Goal: Task Accomplishment & Management: Use online tool/utility

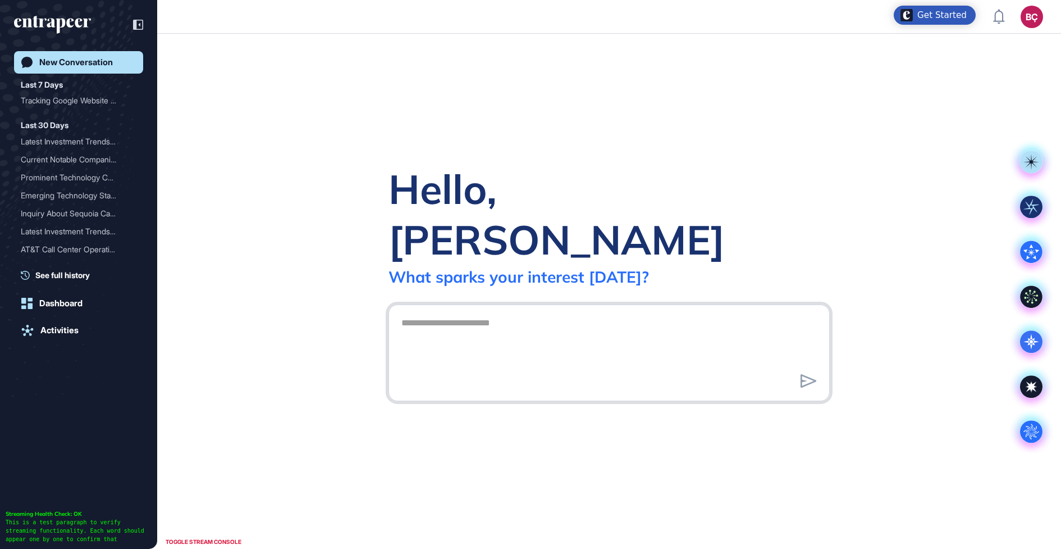
scroll to position [1, 1]
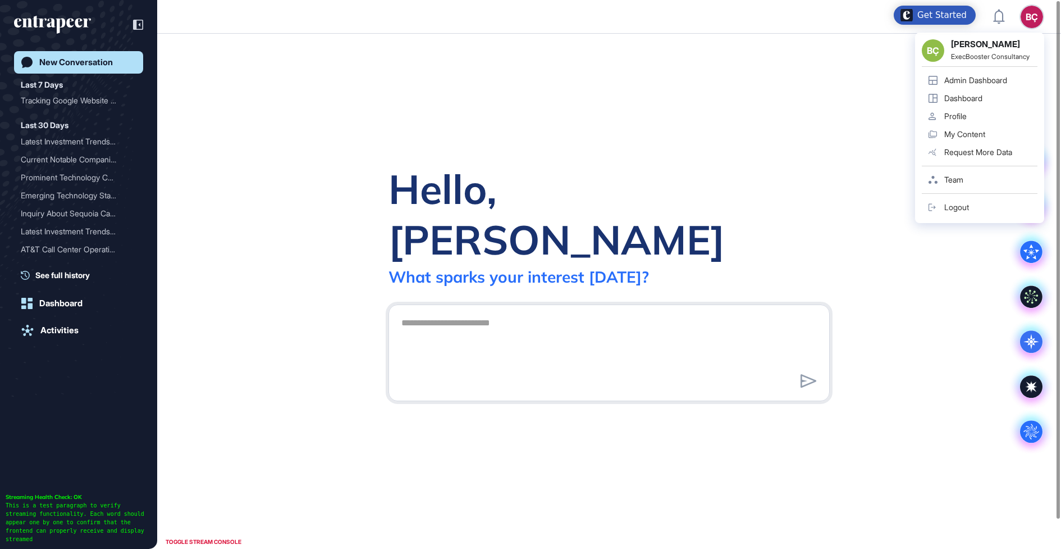
click at [1027, 16] on div "BÇ" at bounding box center [1032, 17] width 22 height 22
click at [946, 81] on div "Admin Dashboard" at bounding box center [976, 80] width 63 height 9
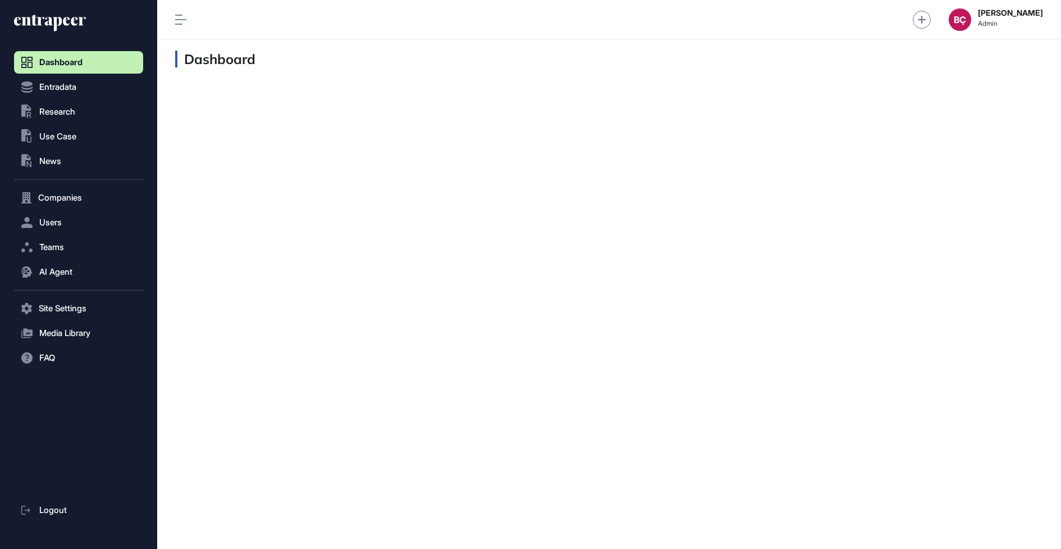
scroll to position [1, 1]
click at [51, 272] on span "AI Agent" at bounding box center [55, 271] width 33 height 9
click at [40, 221] on span "Users" at bounding box center [50, 222] width 22 height 9
click at [41, 244] on span "User List" at bounding box center [52, 245] width 31 height 9
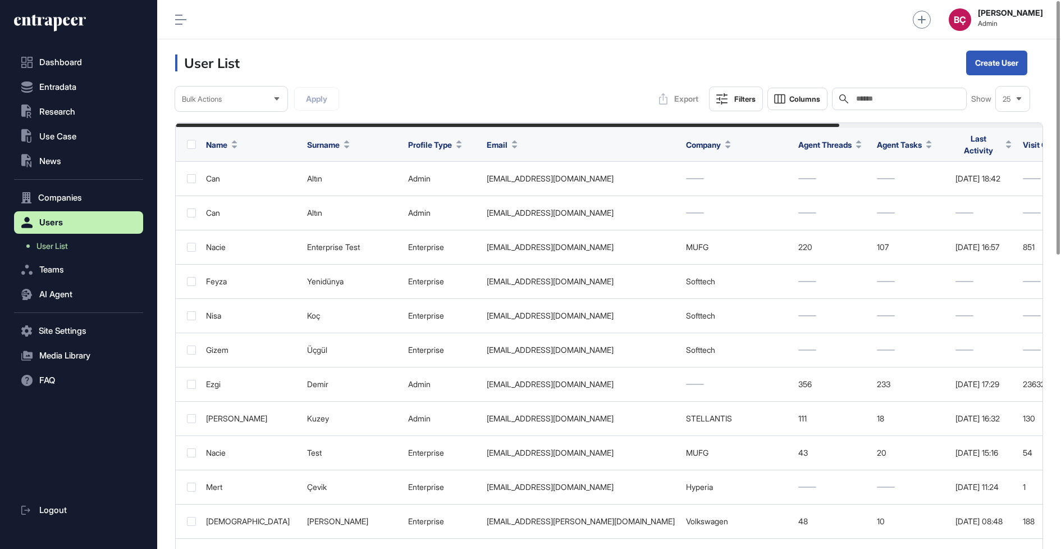
click at [866, 95] on input "text" at bounding box center [907, 98] width 104 height 9
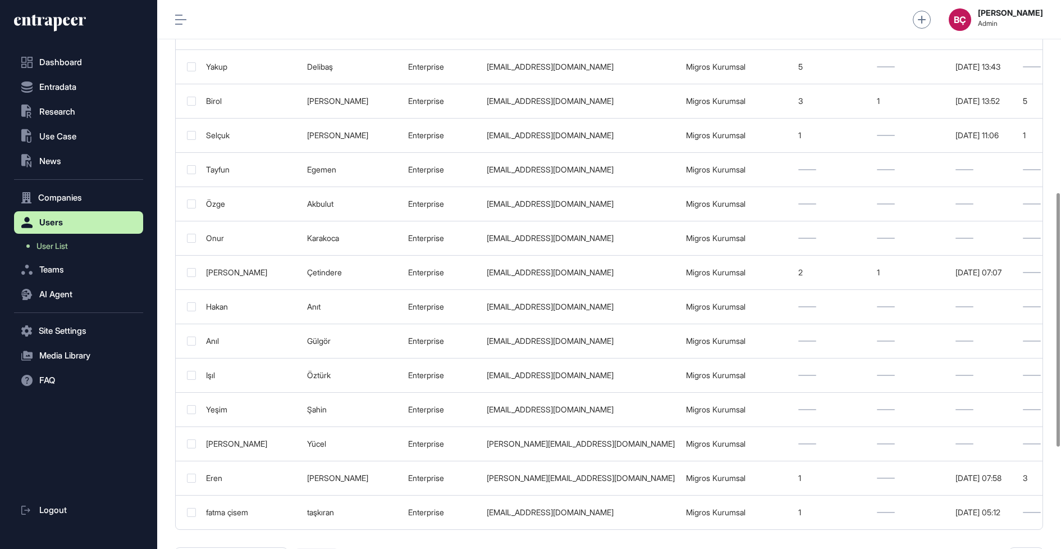
scroll to position [637, 0]
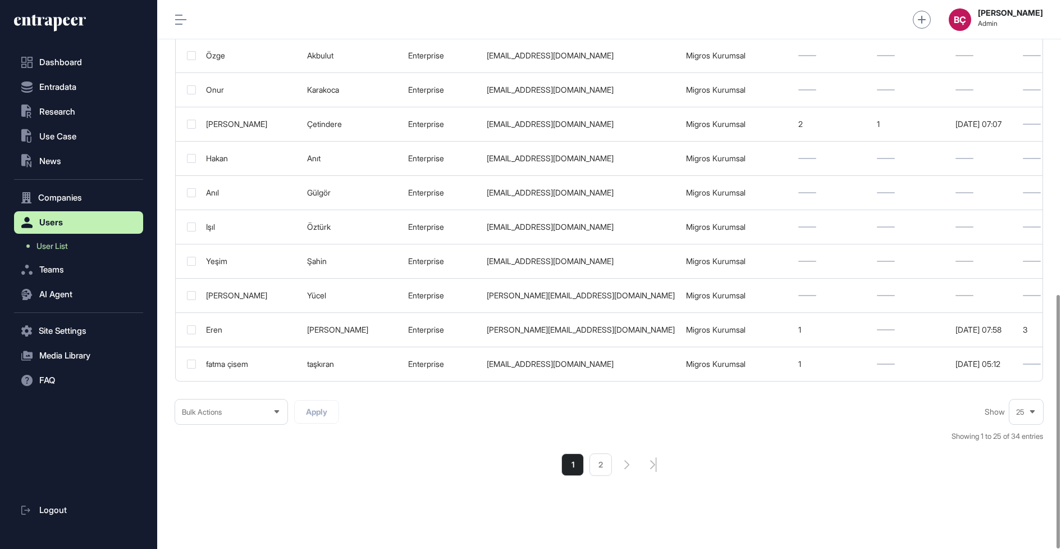
type input "******"
click at [1015, 401] on div "25" at bounding box center [1027, 412] width 34 height 22
click at [1017, 359] on li "50" at bounding box center [1026, 369] width 27 height 22
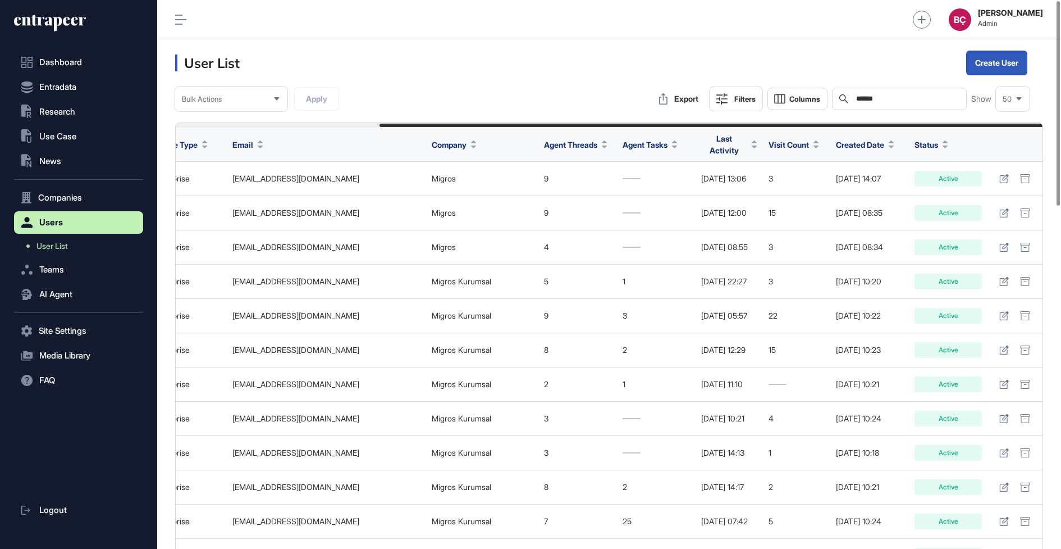
click at [928, 140] on span "Status" at bounding box center [927, 145] width 24 height 12
click at [932, 164] on icon at bounding box center [929, 168] width 11 height 8
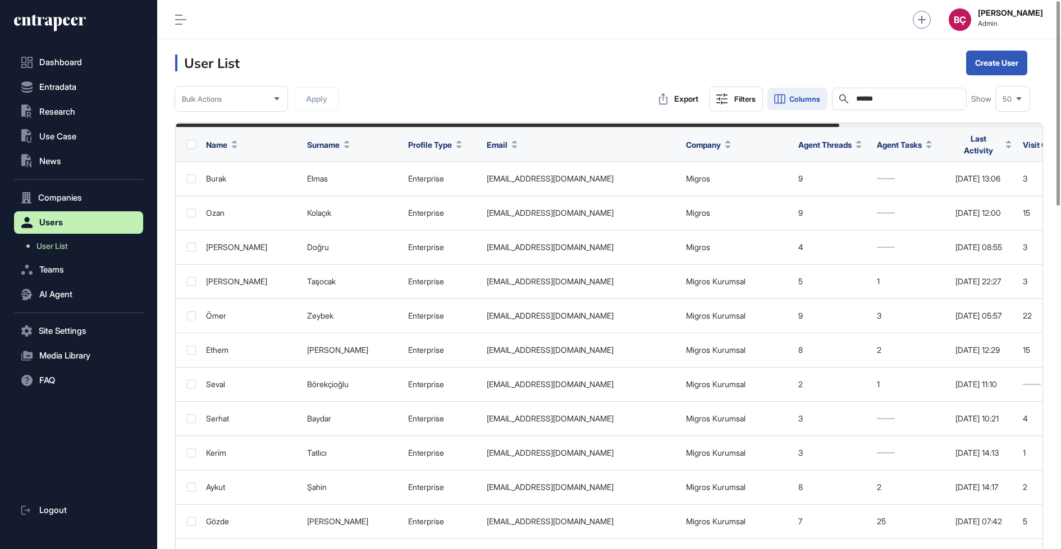
click at [784, 97] on icon at bounding box center [779, 98] width 13 height 13
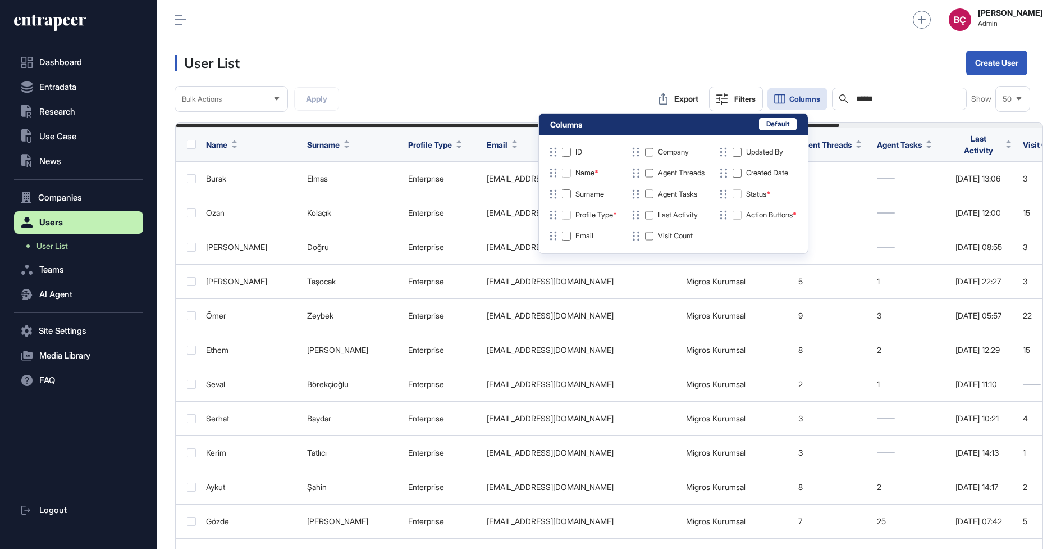
click at [563, 217] on div at bounding box center [566, 215] width 9 height 9
click at [516, 67] on header "User List Create User" at bounding box center [609, 62] width 904 height 47
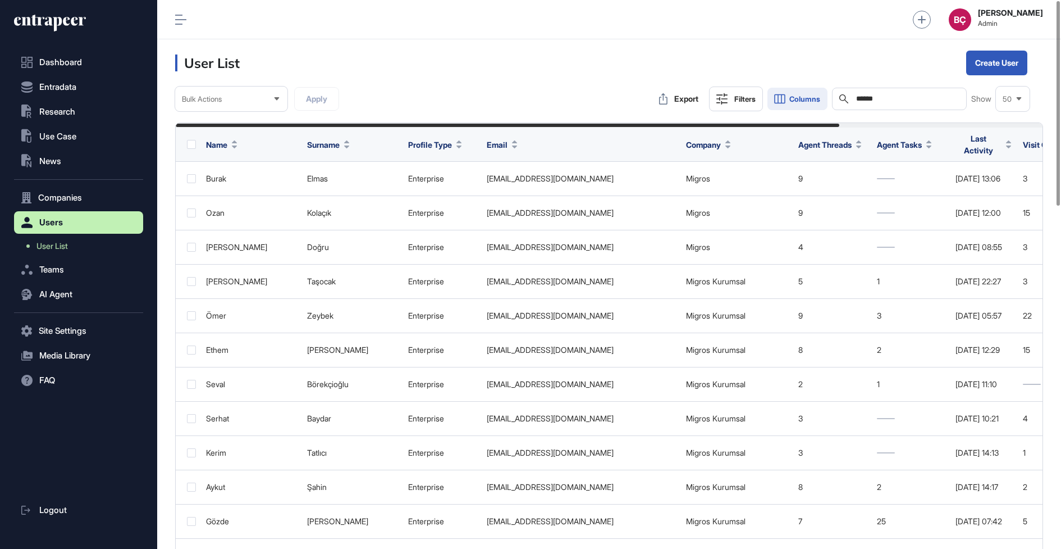
click at [777, 99] on icon at bounding box center [780, 99] width 10 height 8
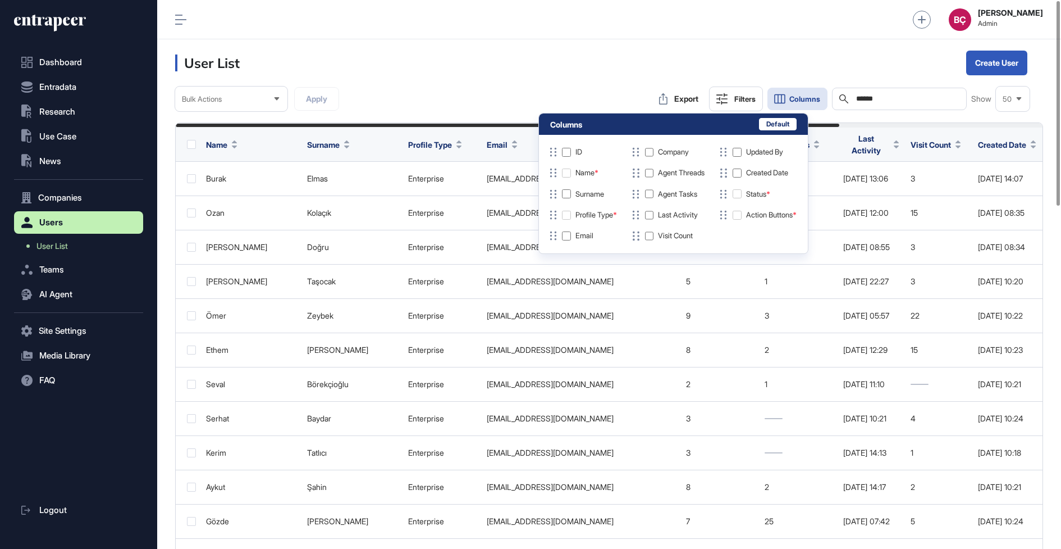
click at [595, 65] on header "User List Create User" at bounding box center [609, 62] width 904 height 47
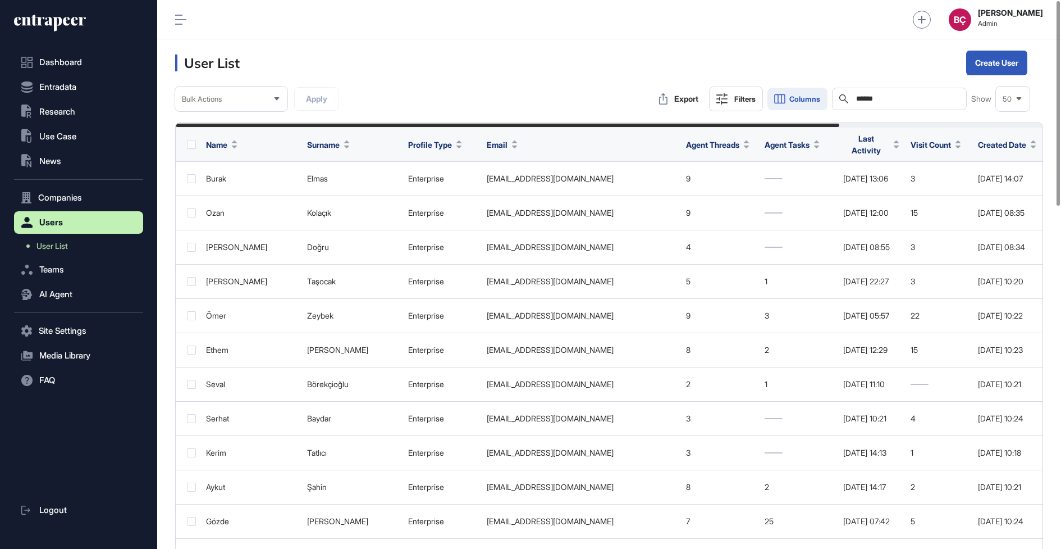
click at [809, 95] on span "Columns" at bounding box center [805, 99] width 31 height 8
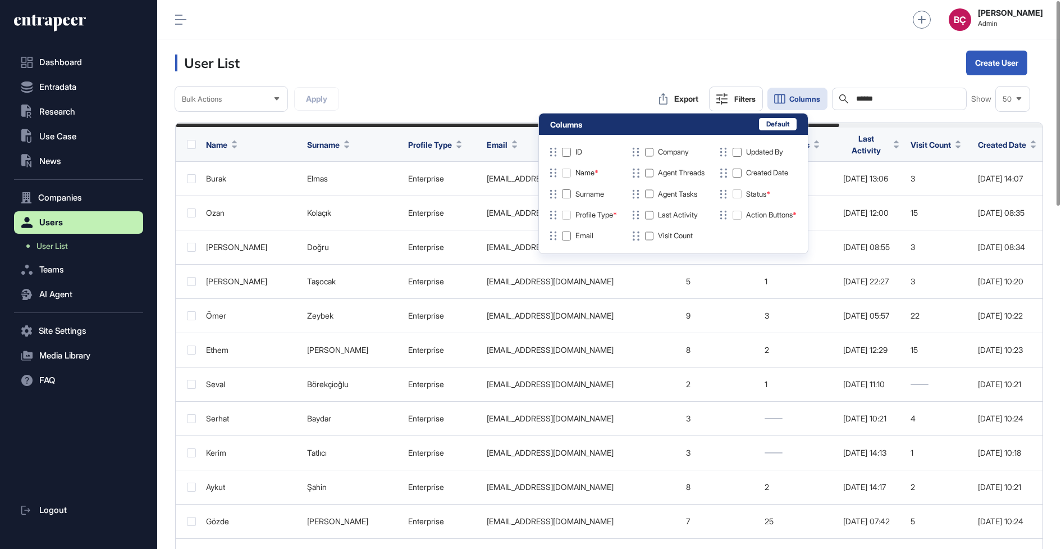
click at [600, 84] on header "User List Create User" at bounding box center [609, 62] width 904 height 47
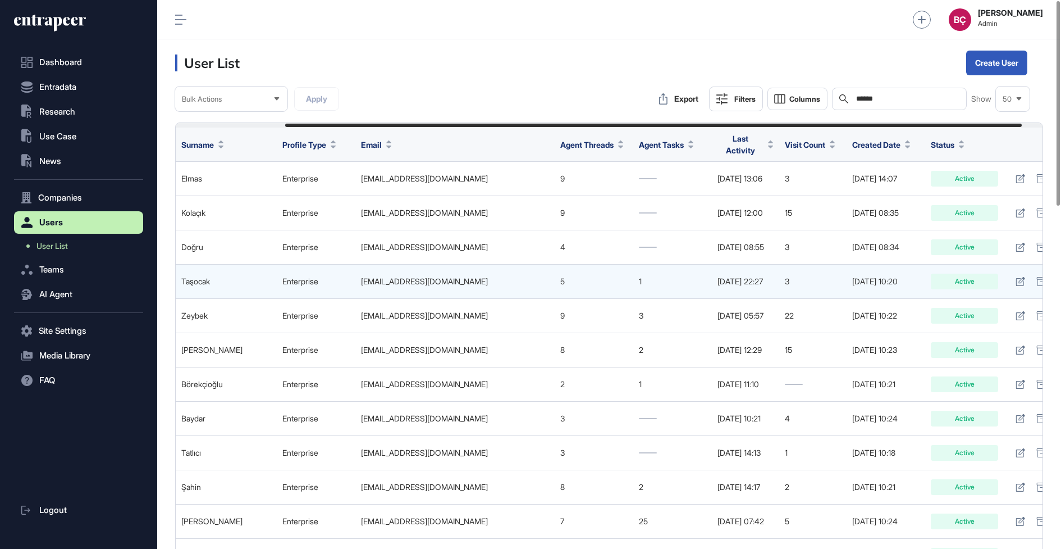
scroll to position [0, 123]
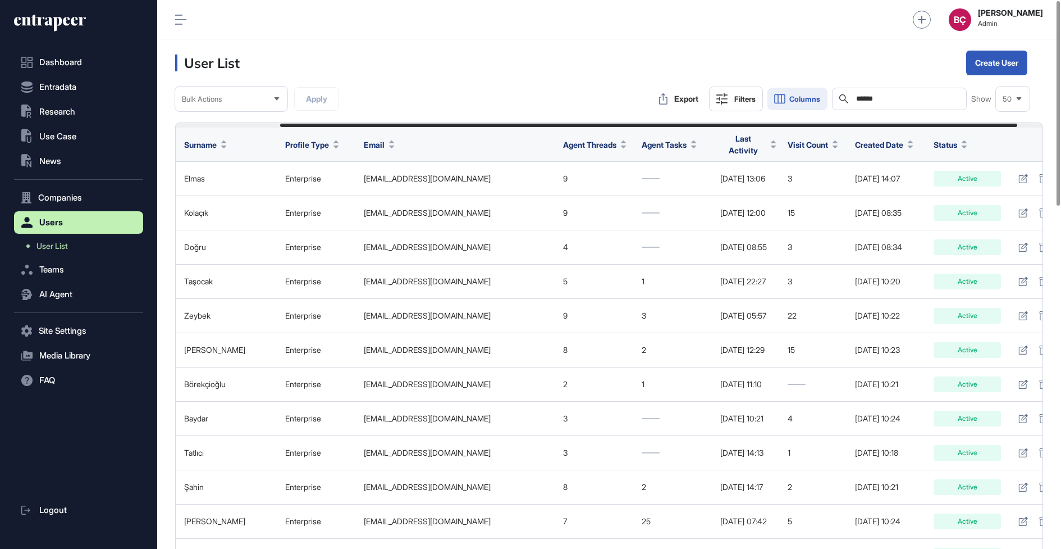
click at [806, 88] on button "Columns" at bounding box center [798, 99] width 60 height 22
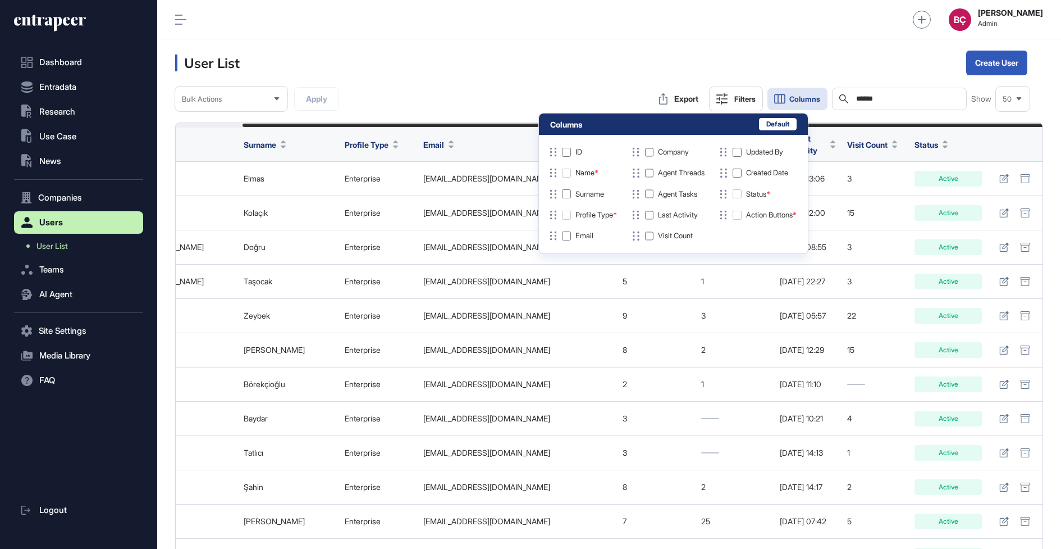
scroll to position [0, 72]
click at [640, 39] on header "User List Create User" at bounding box center [609, 62] width 904 height 47
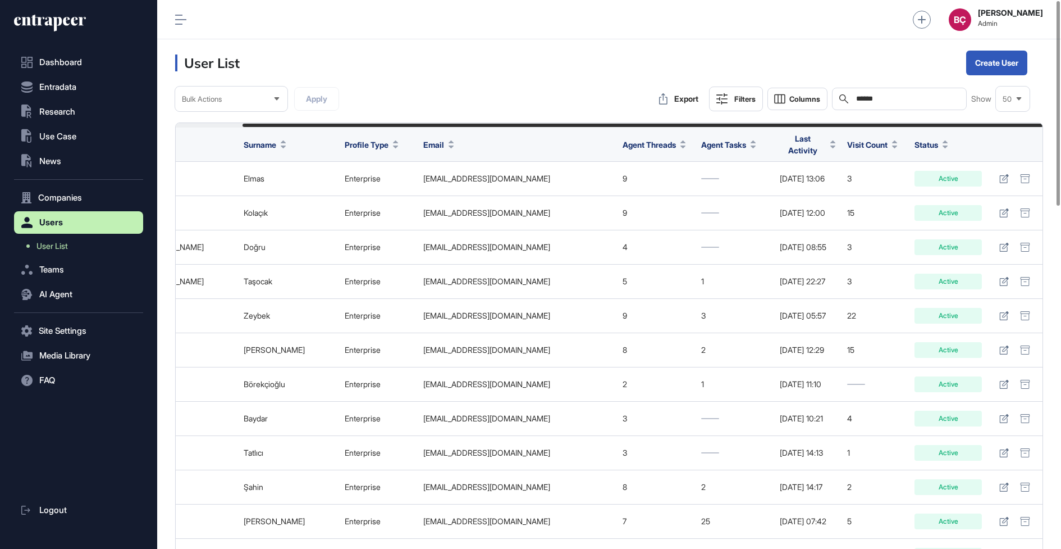
click at [794, 145] on span "Last Activity" at bounding box center [803, 145] width 46 height 24
click at [792, 170] on span "Sort Ascending" at bounding box center [808, 168] width 41 height 10
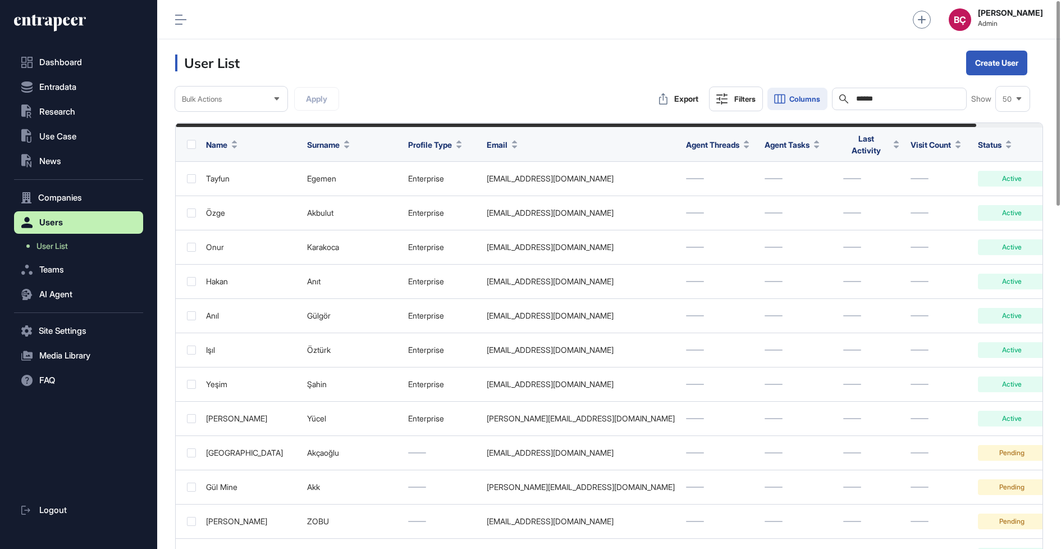
click at [782, 103] on icon at bounding box center [780, 99] width 10 height 8
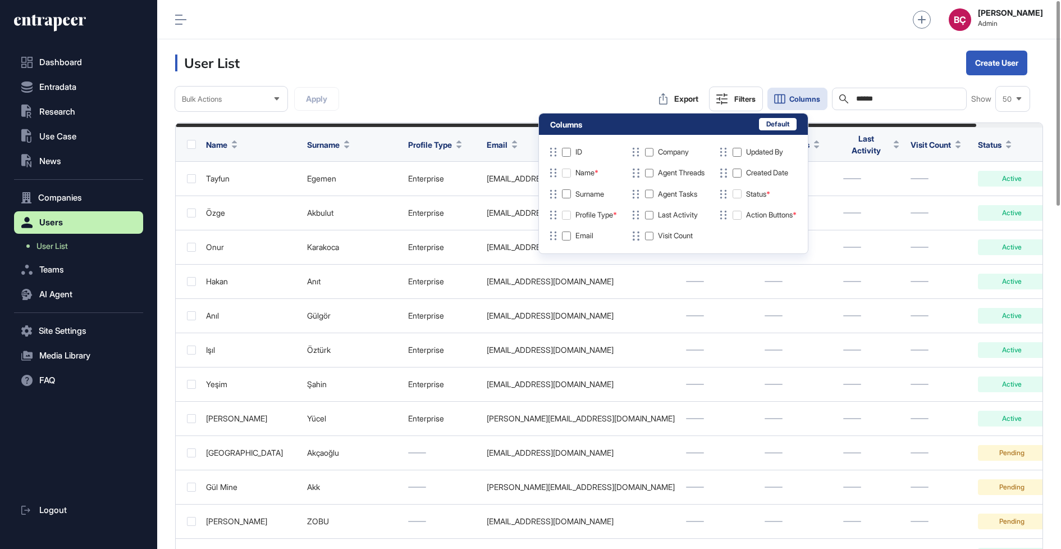
click at [793, 96] on span "Columns" at bounding box center [805, 99] width 31 height 8
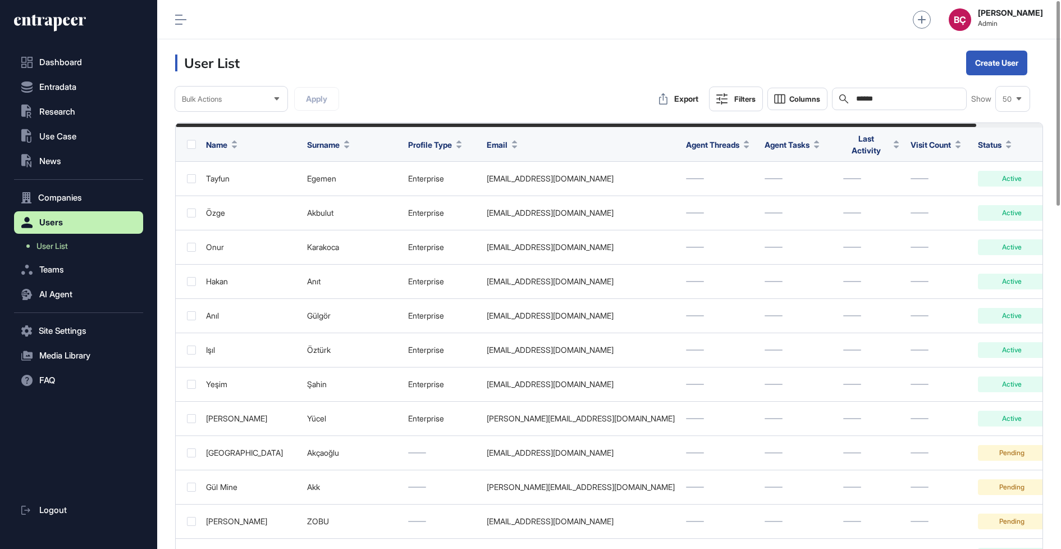
click at [855, 138] on span "Last Activity" at bounding box center [866, 145] width 46 height 24
click at [855, 178] on div "Sort Ascending Sort Descending Hide Column" at bounding box center [875, 189] width 79 height 66
click at [855, 187] on icon at bounding box center [850, 189] width 11 height 8
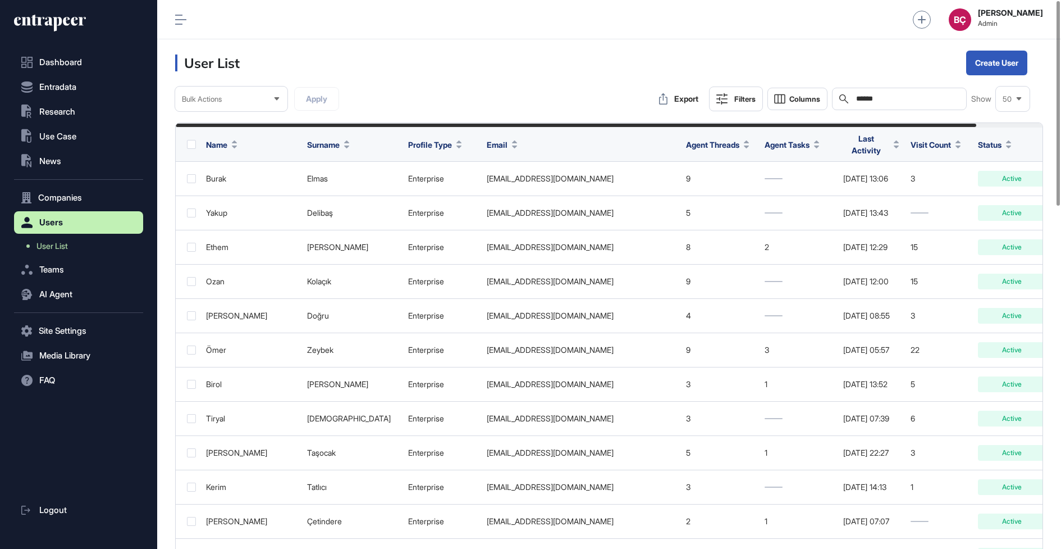
click at [999, 139] on span "Status" at bounding box center [990, 145] width 24 height 12
click at [1000, 187] on div "Sort Descending" at bounding box center [1018, 189] width 70 height 16
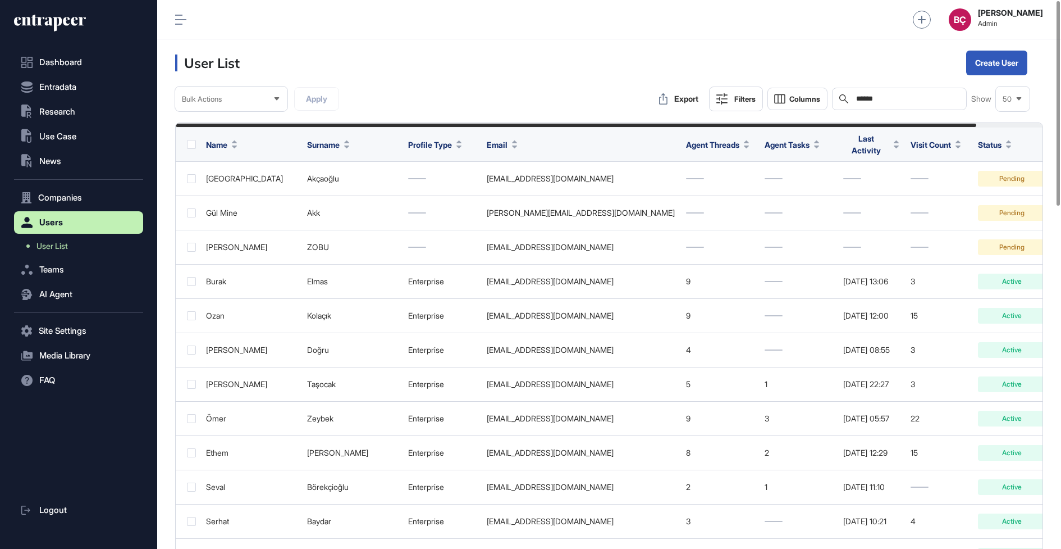
click at [989, 142] on span "Status" at bounding box center [990, 145] width 24 height 12
click at [989, 164] on icon at bounding box center [989, 165] width 3 height 3
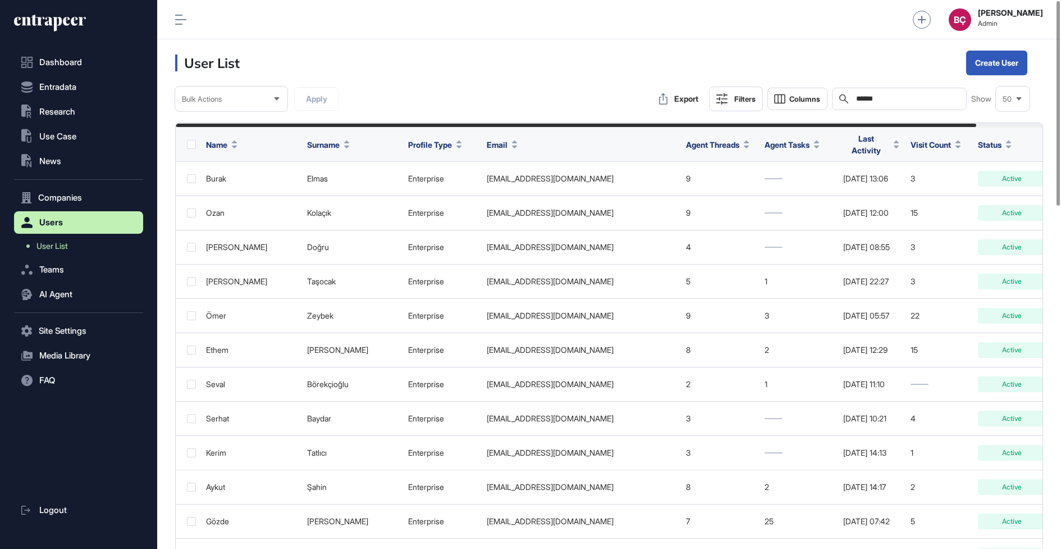
click at [854, 139] on span "Last Activity" at bounding box center [866, 145] width 46 height 24
click at [859, 190] on div "Sort Descending" at bounding box center [875, 189] width 70 height 16
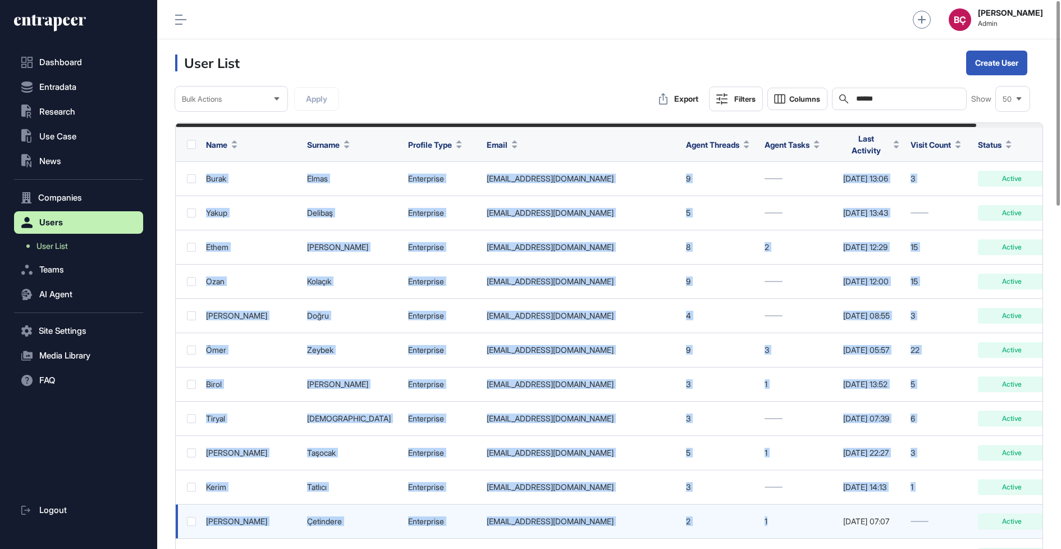
drag, startPoint x: 202, startPoint y: 162, endPoint x: 775, endPoint y: 519, distance: 675.5
click at [775, 519] on td "1" at bounding box center [798, 521] width 79 height 34
drag, startPoint x: 200, startPoint y: 161, endPoint x: 939, endPoint y: 513, distance: 818.3
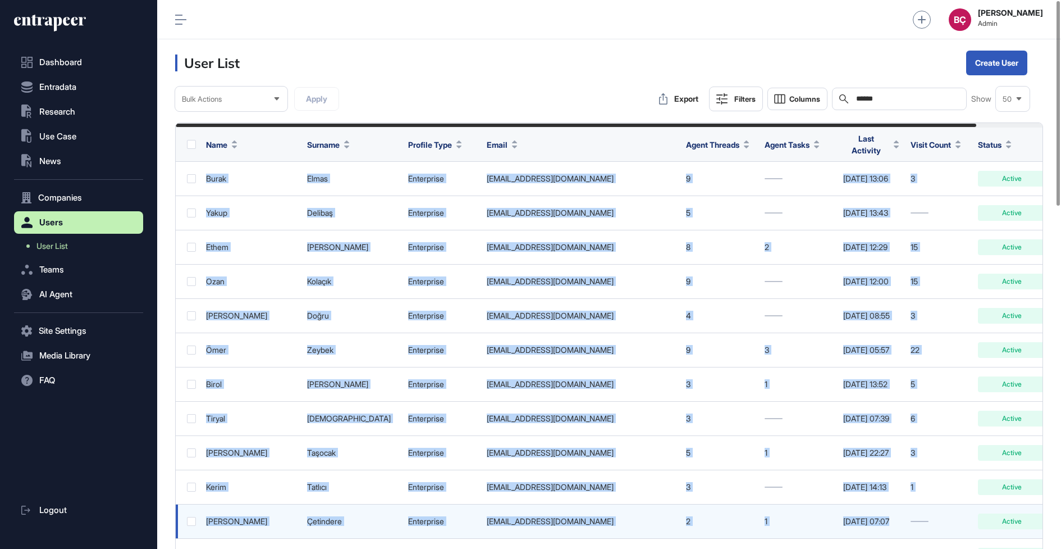
copy tbody "[PERSON_NAME] enterprise [EMAIL_ADDRESS][DOMAIN_NAME] 9 [DATE] 13:06 3 Active […"
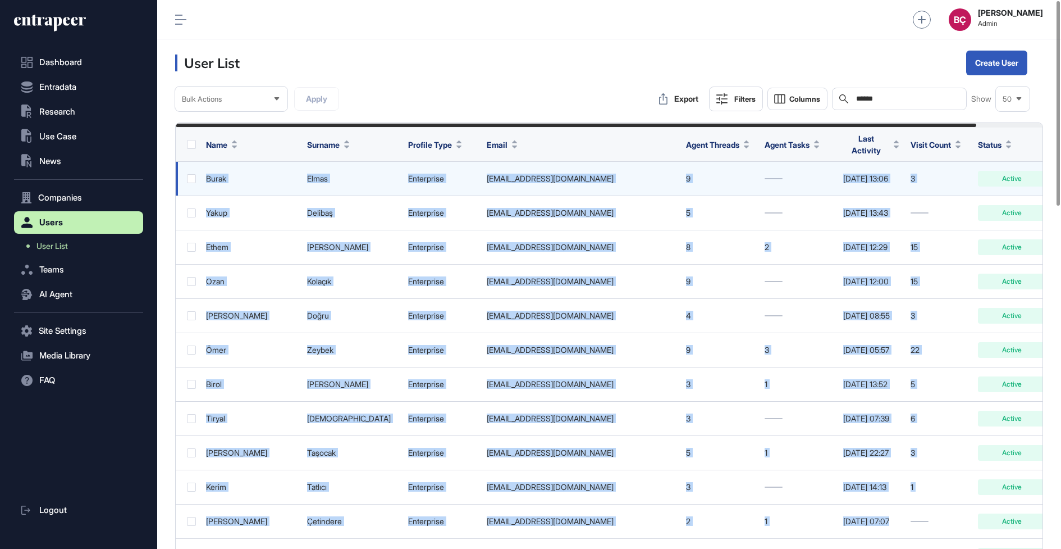
click at [719, 181] on td "9" at bounding box center [720, 179] width 79 height 34
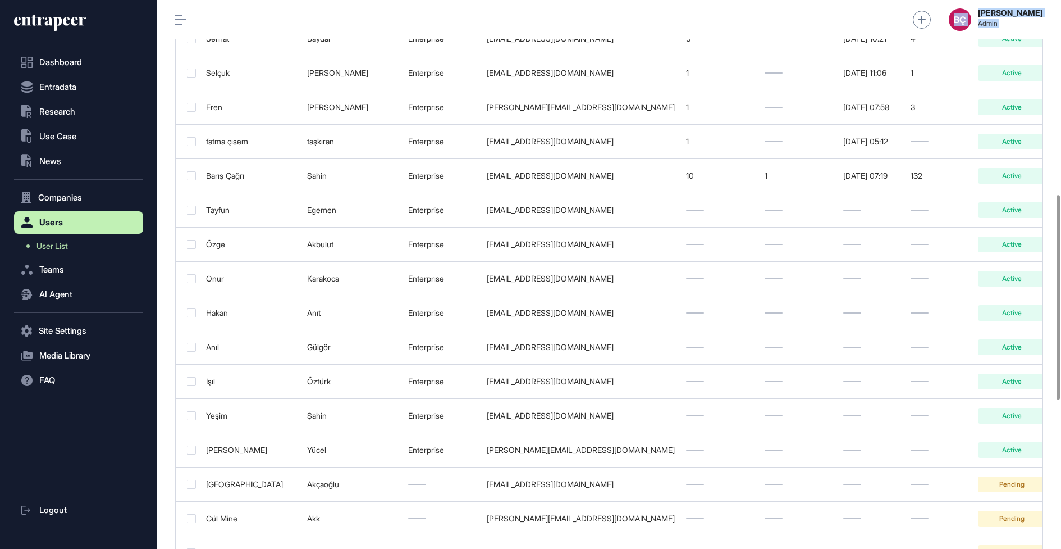
scroll to position [921, 0]
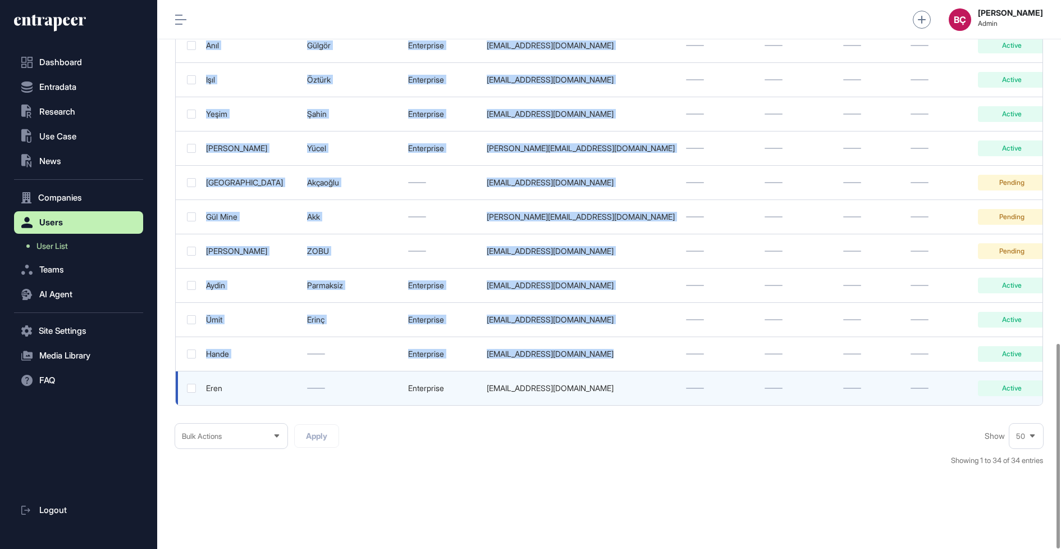
drag, startPoint x: 206, startPoint y: 352, endPoint x: 915, endPoint y: 363, distance: 709.3
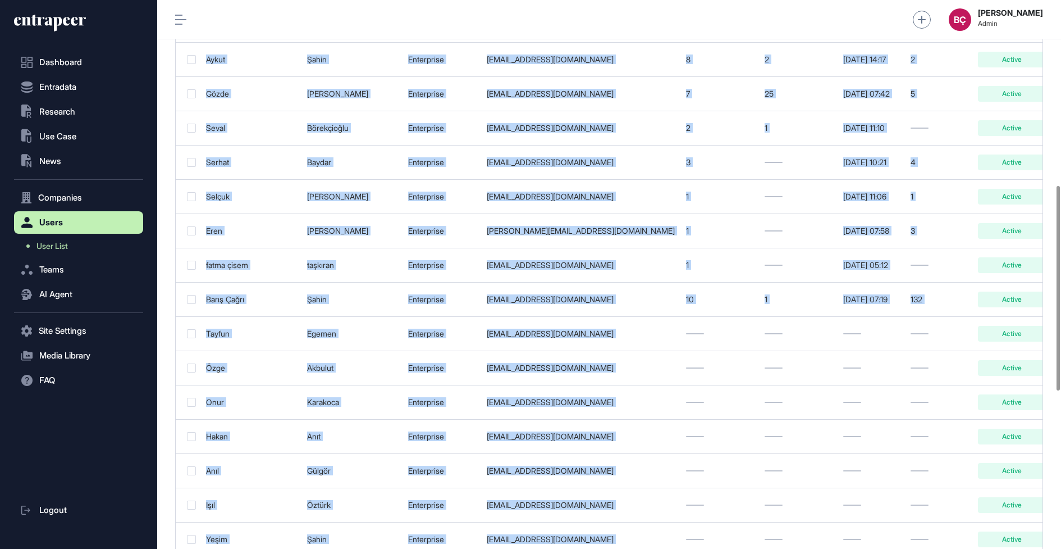
scroll to position [472, 0]
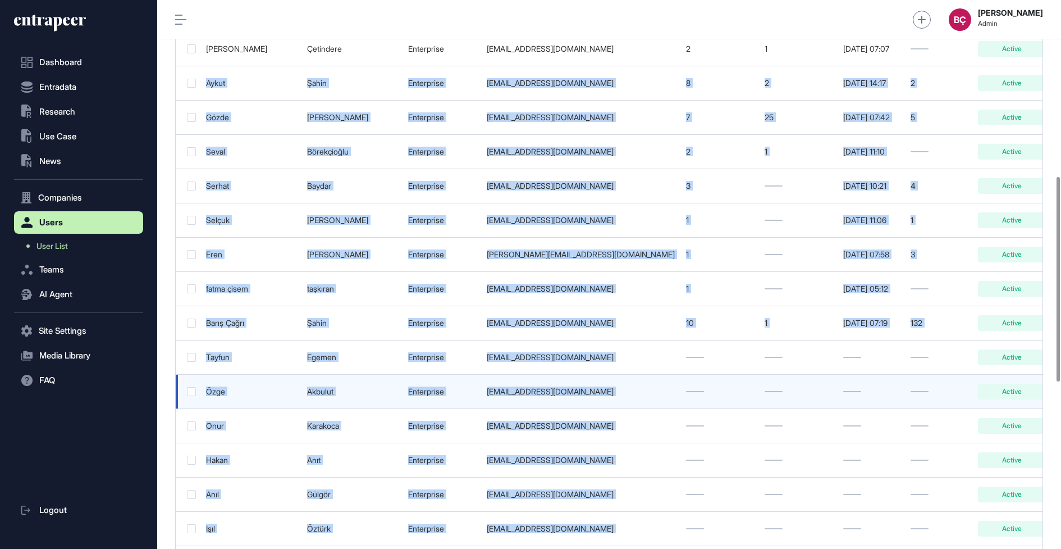
copy tbody "Lorem Ipsum dolorsitam consect@adipis.eli.se 9 7 Doe 76, 0909 03:53 5 Tempor In…"
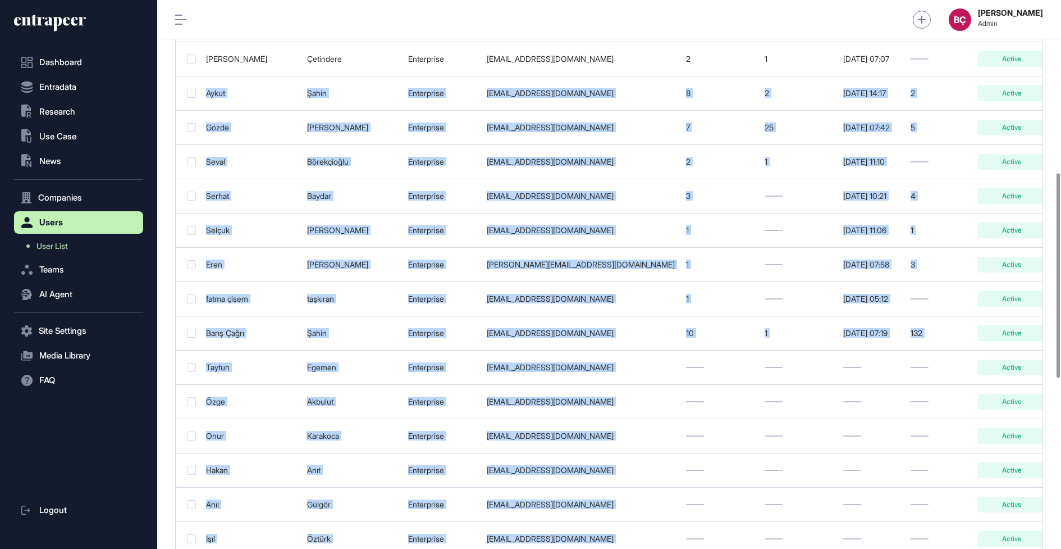
scroll to position [481, 0]
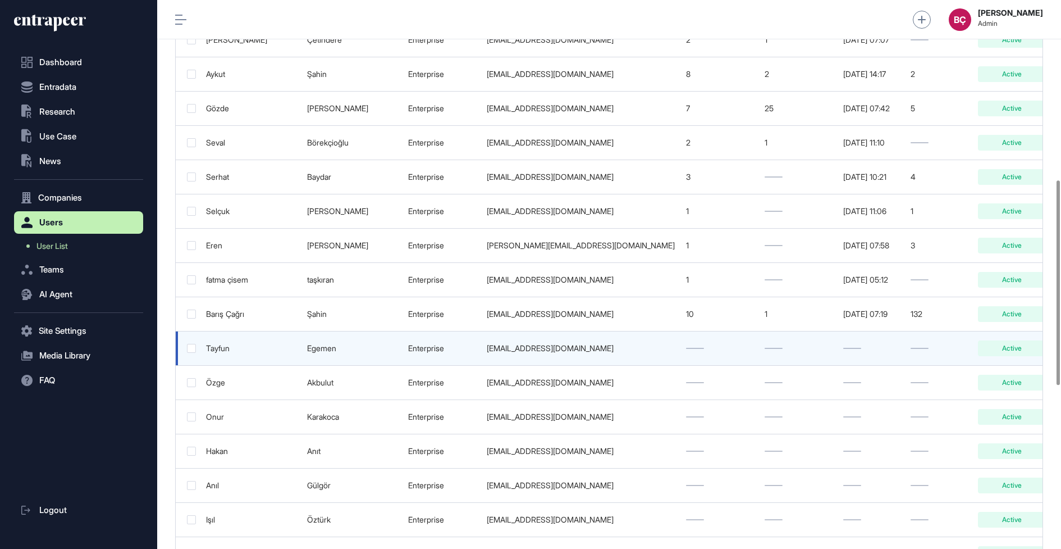
click at [773, 350] on td at bounding box center [798, 348] width 79 height 34
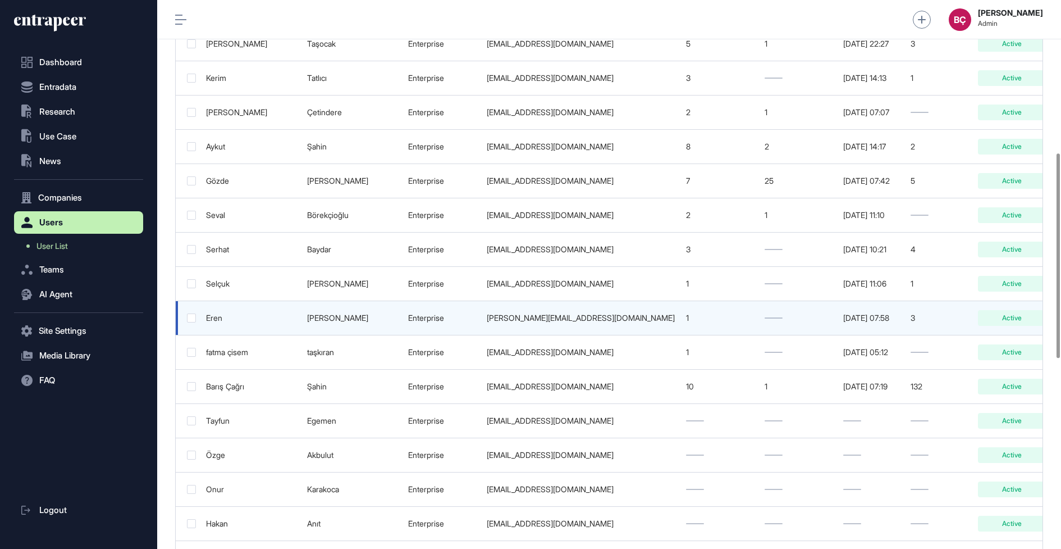
scroll to position [0, 0]
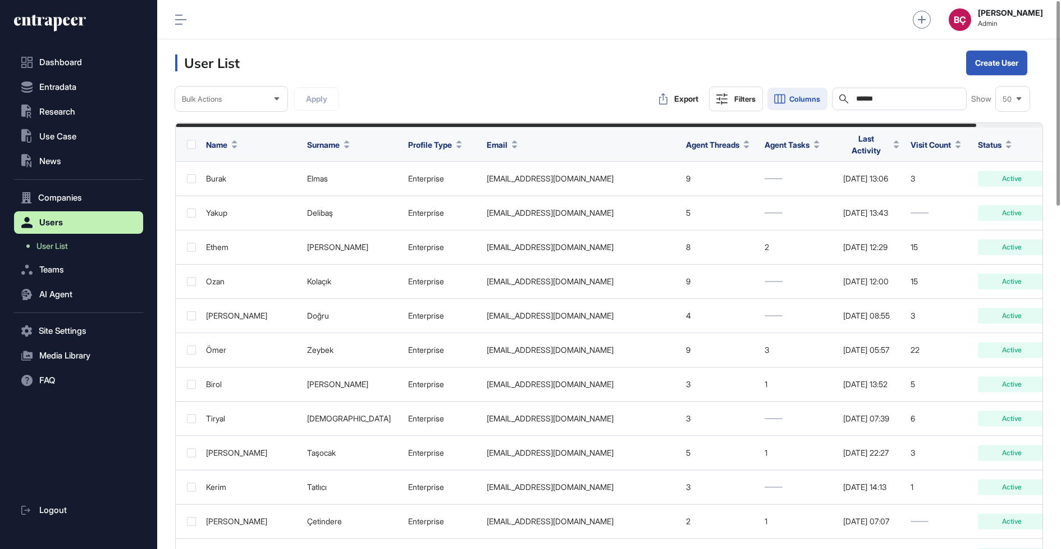
click at [804, 101] on span "Columns" at bounding box center [805, 99] width 31 height 8
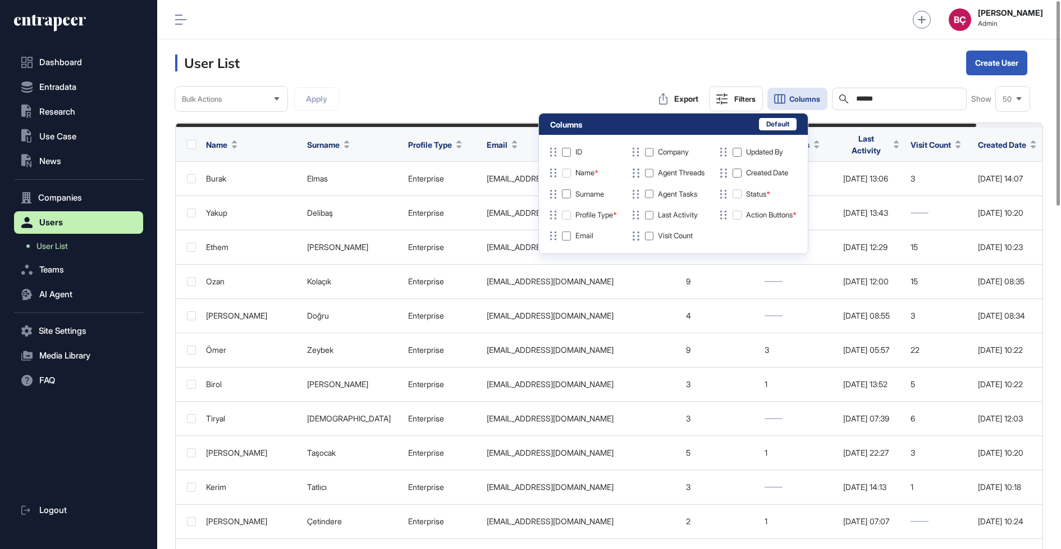
click at [743, 59] on header "User List Create User" at bounding box center [609, 62] width 904 height 47
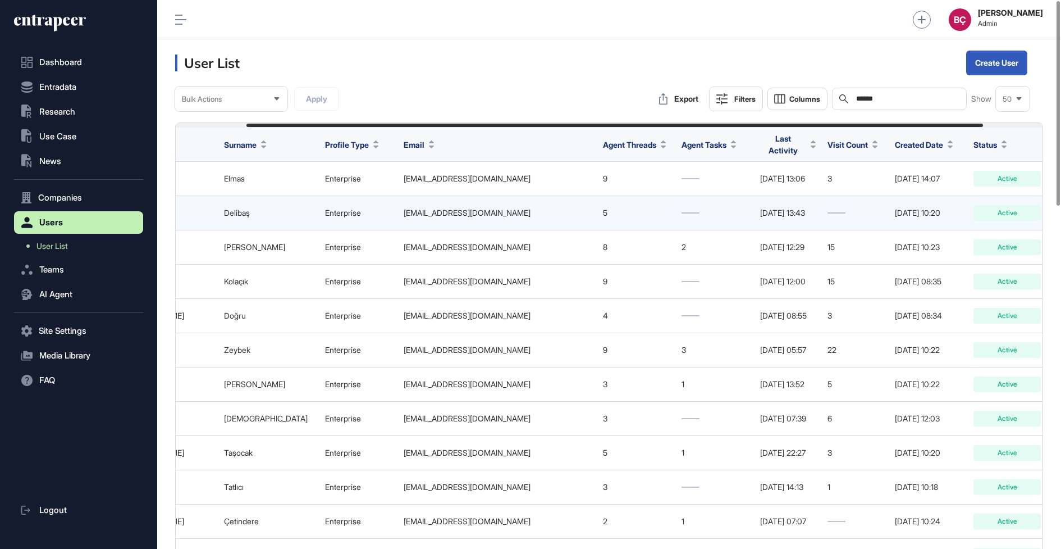
drag, startPoint x: 594, startPoint y: 143, endPoint x: 701, endPoint y: 191, distance: 117.6
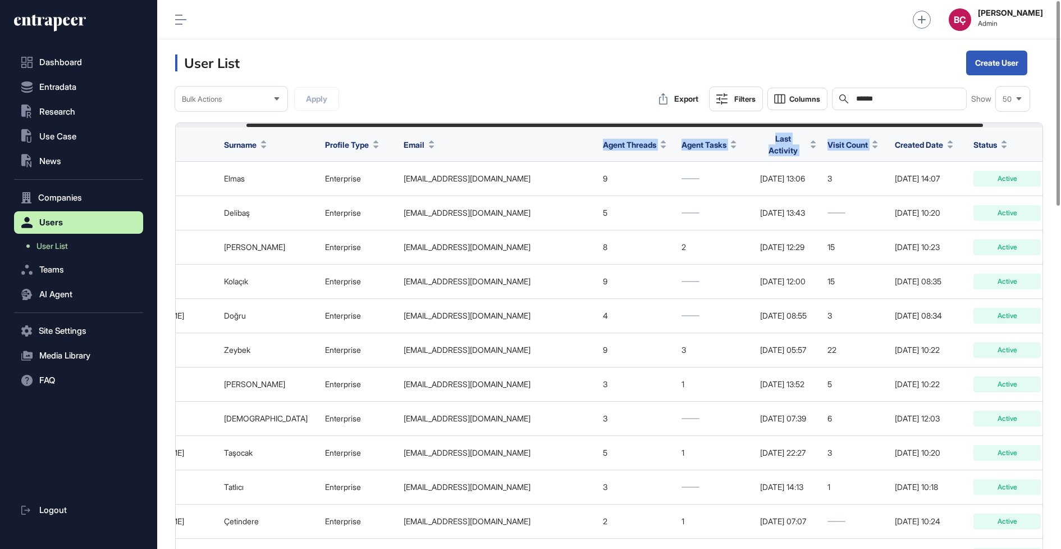
drag, startPoint x: 581, startPoint y: 143, endPoint x: 881, endPoint y: 144, distance: 299.9
click at [882, 144] on tr "Name Surname Profile Type Email Agent Threads Agent Tasks Last Activity Visit C…" at bounding box center [597, 144] width 1009 height 34
copy tr "Agent Threads Agent Tasks Last Activity Visit Count"
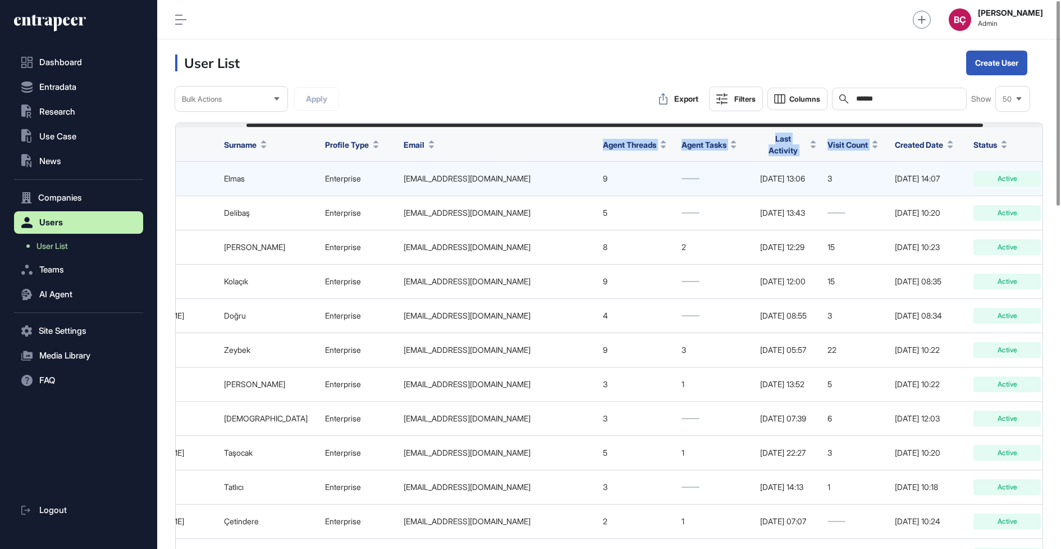
copy tr "Agent Threads Agent Tasks Last Activity Visit Count"
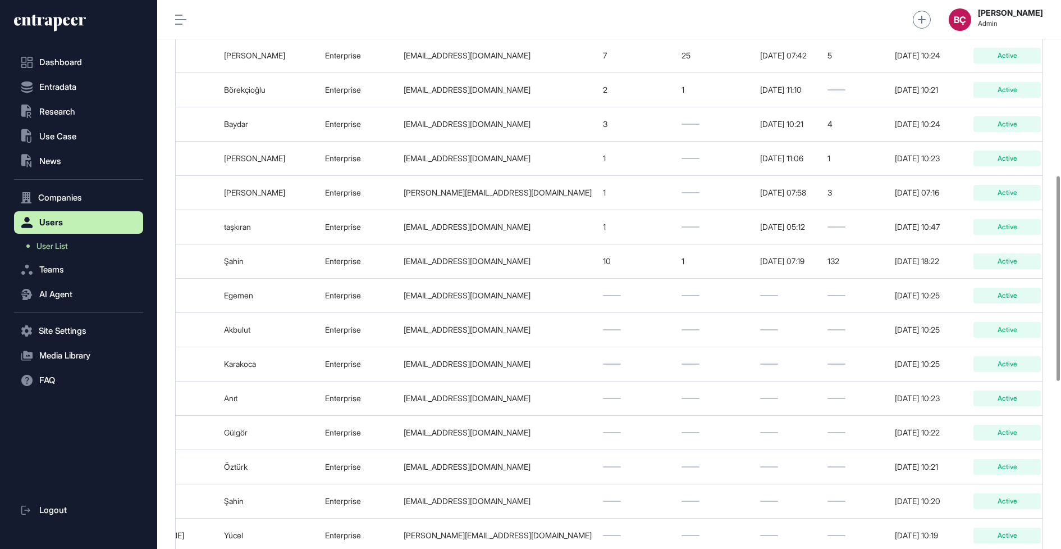
scroll to position [552, 0]
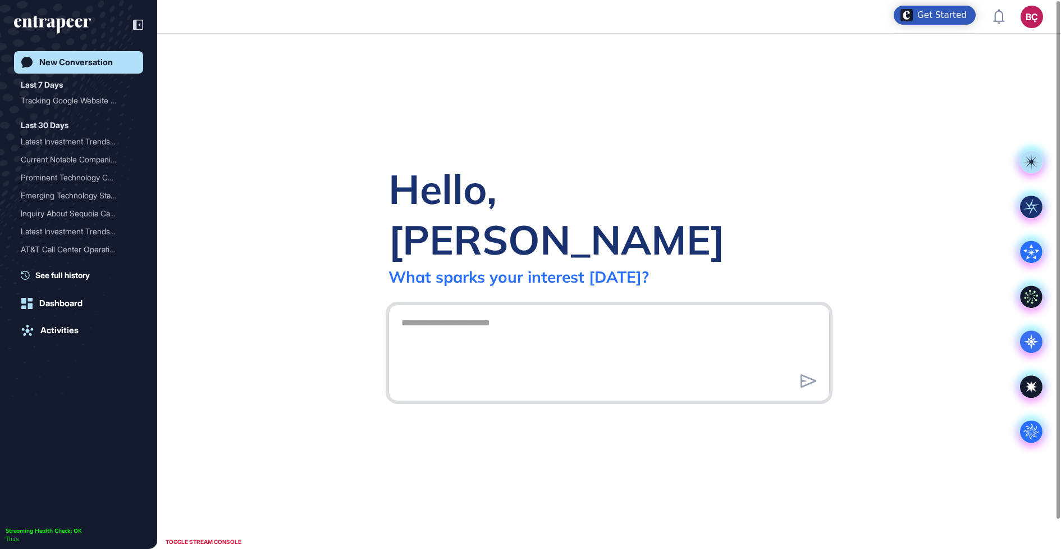
scroll to position [1, 1]
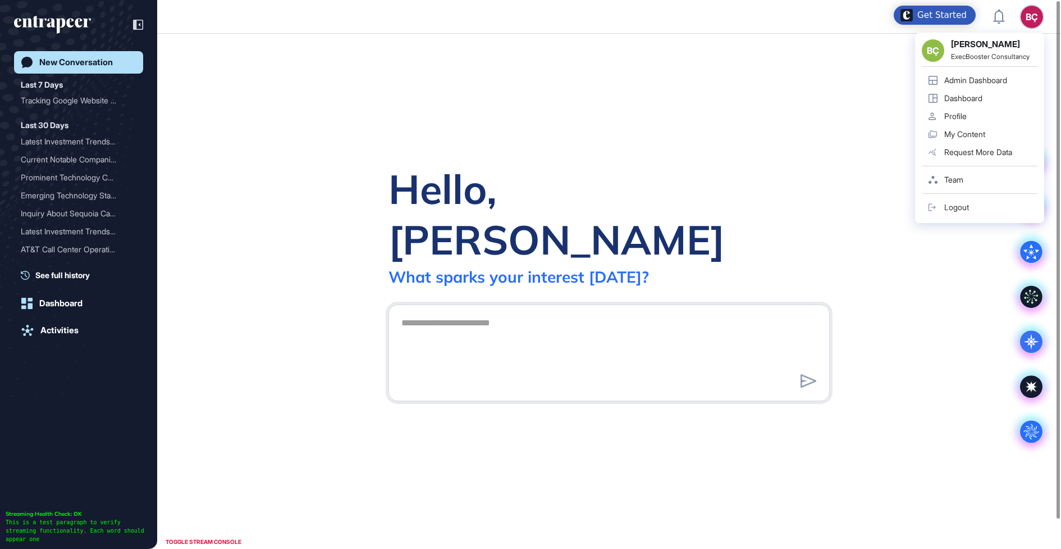
click at [979, 83] on div "Admin Dashboard" at bounding box center [976, 80] width 63 height 9
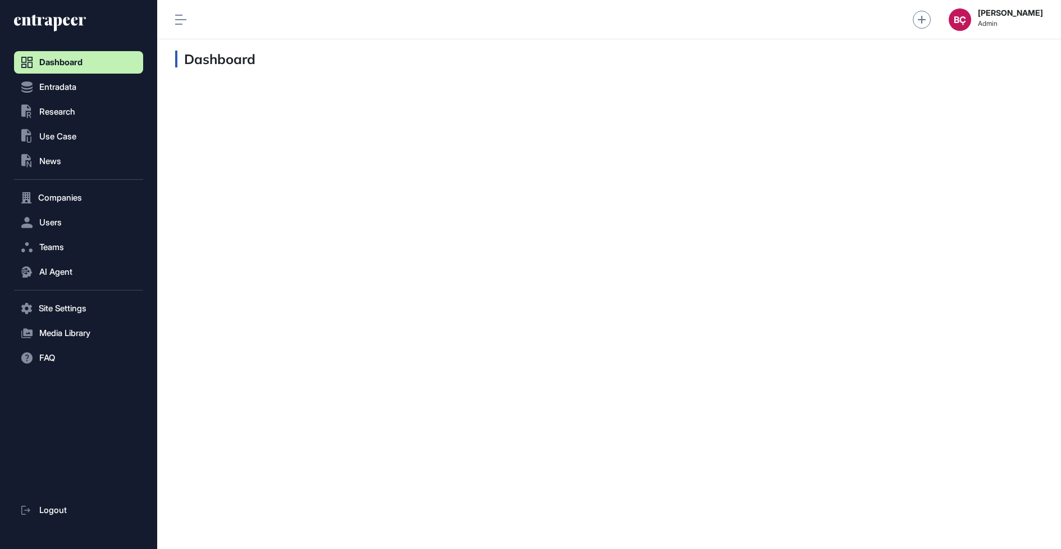
scroll to position [1, 1]
click at [82, 104] on button ".st0{fill:currentColor} Research" at bounding box center [78, 112] width 129 height 22
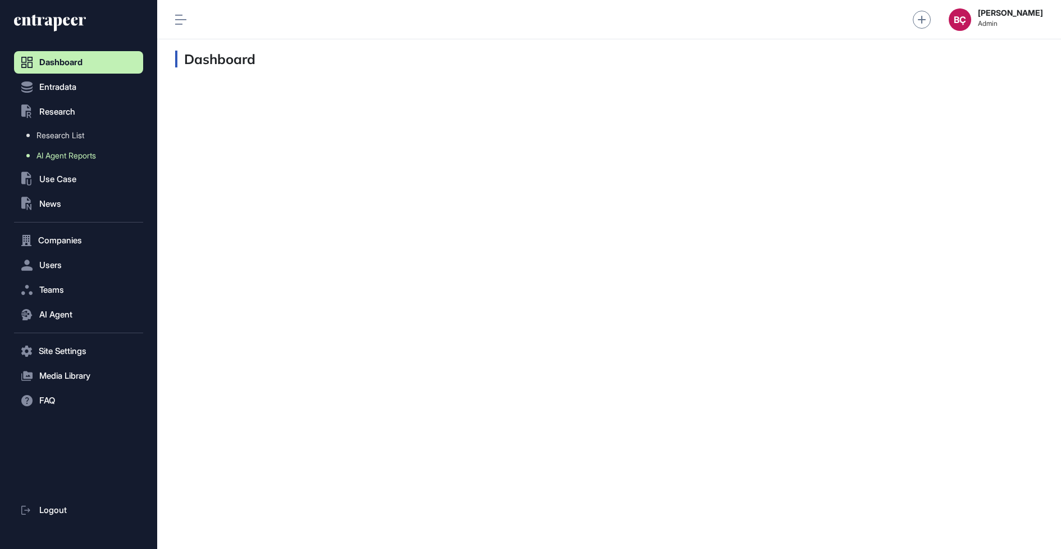
click at [82, 163] on link "AI Agent Reports" at bounding box center [82, 155] width 124 height 20
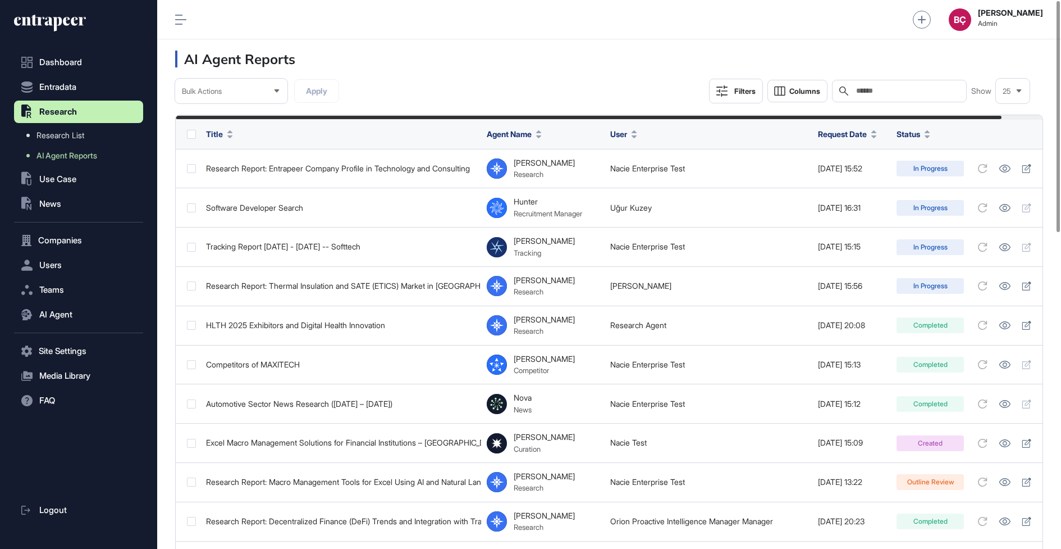
click at [905, 90] on input "text" at bounding box center [907, 90] width 104 height 9
paste input "**********"
type input "**********"
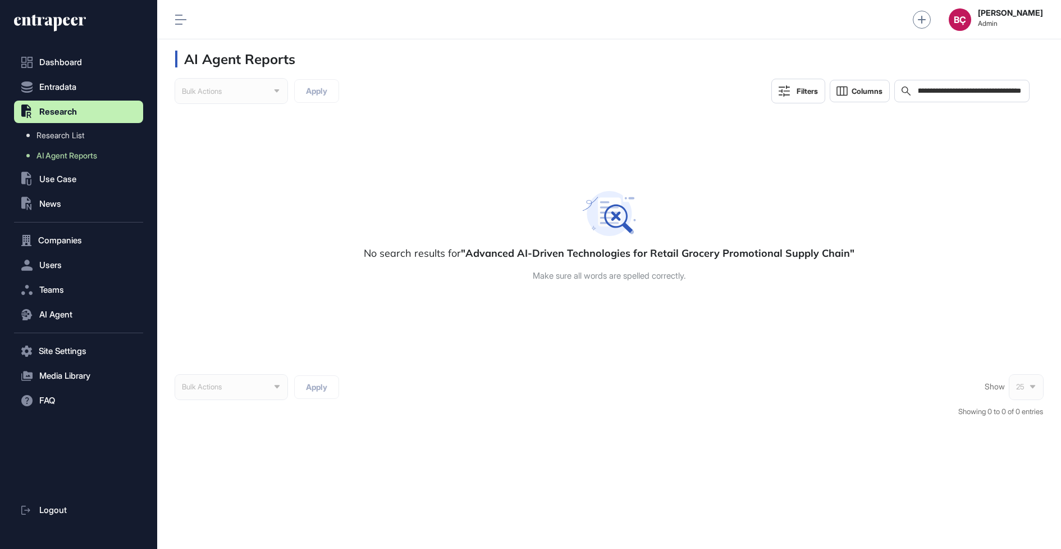
drag, startPoint x: 931, startPoint y: 92, endPoint x: 1009, endPoint y: 92, distance: 78.1
click at [1009, 92] on input "**********" at bounding box center [970, 90] width 105 height 9
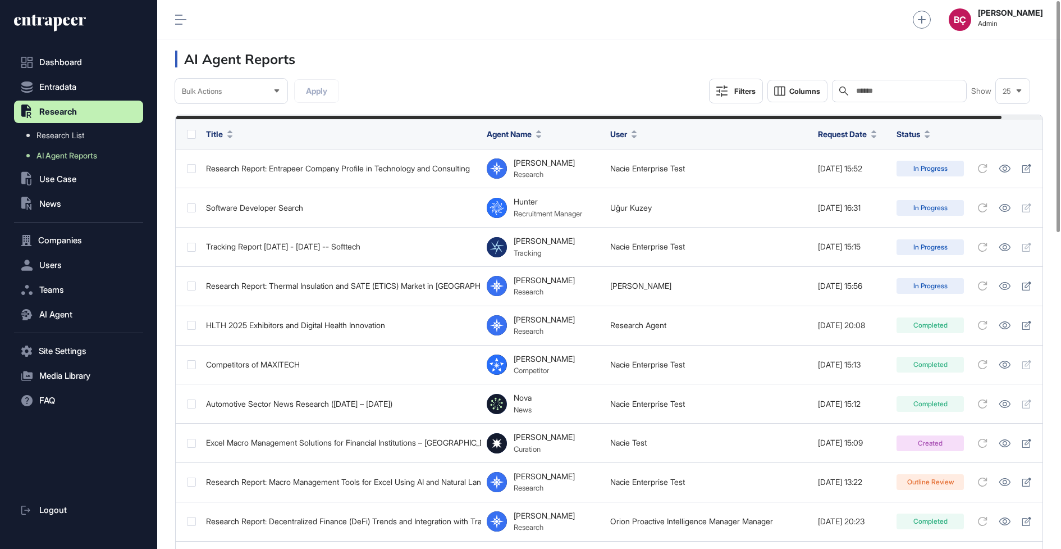
click at [946, 89] on input "text" at bounding box center [907, 90] width 104 height 9
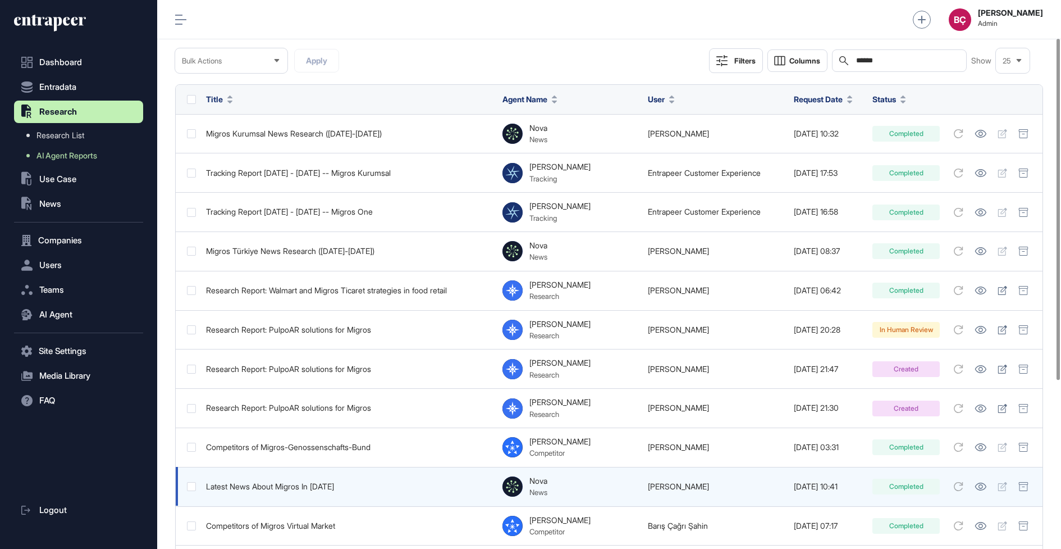
scroll to position [5, 0]
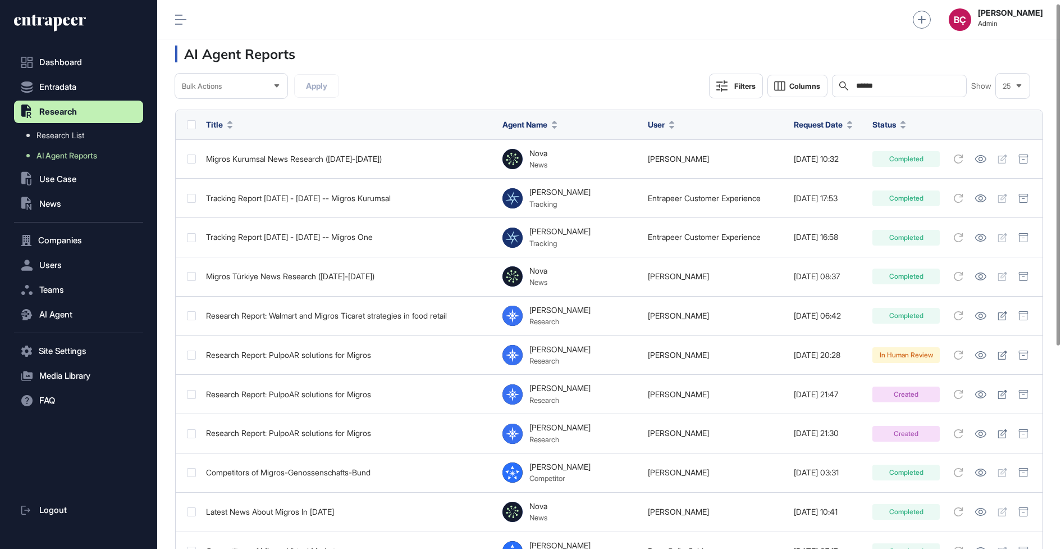
click at [877, 83] on input "******" at bounding box center [907, 85] width 104 height 9
paste input "******"
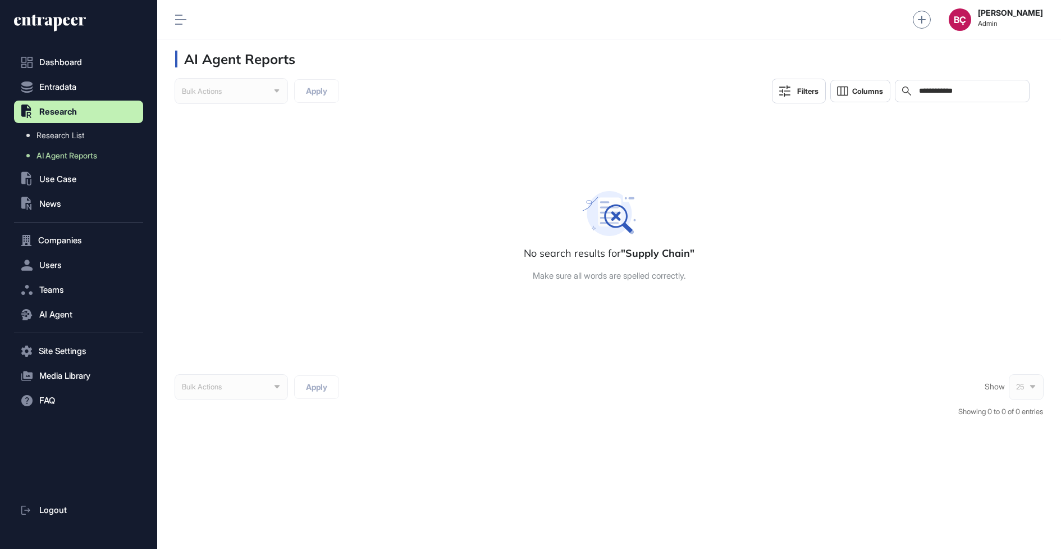
type input "**********"
click at [916, 90] on div "**********" at bounding box center [962, 91] width 135 height 22
click at [918, 90] on input "**********" at bounding box center [970, 90] width 104 height 9
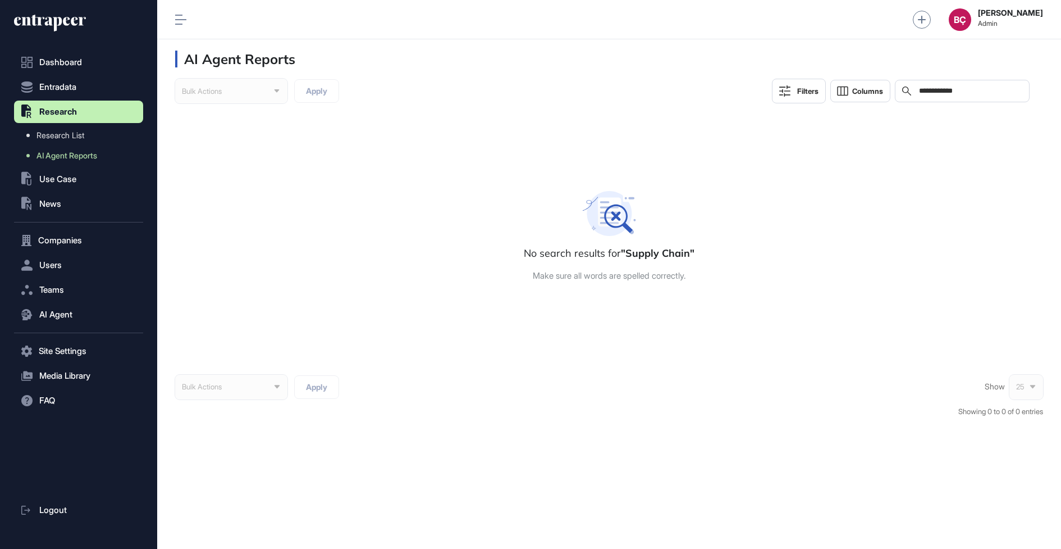
click at [918, 90] on input "**********" at bounding box center [970, 90] width 104 height 9
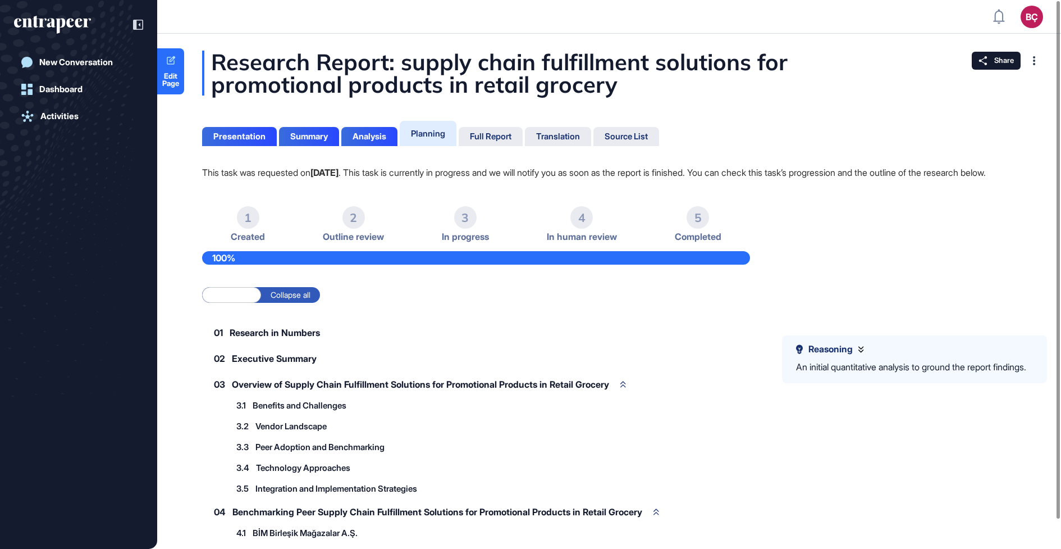
scroll to position [1, 1]
